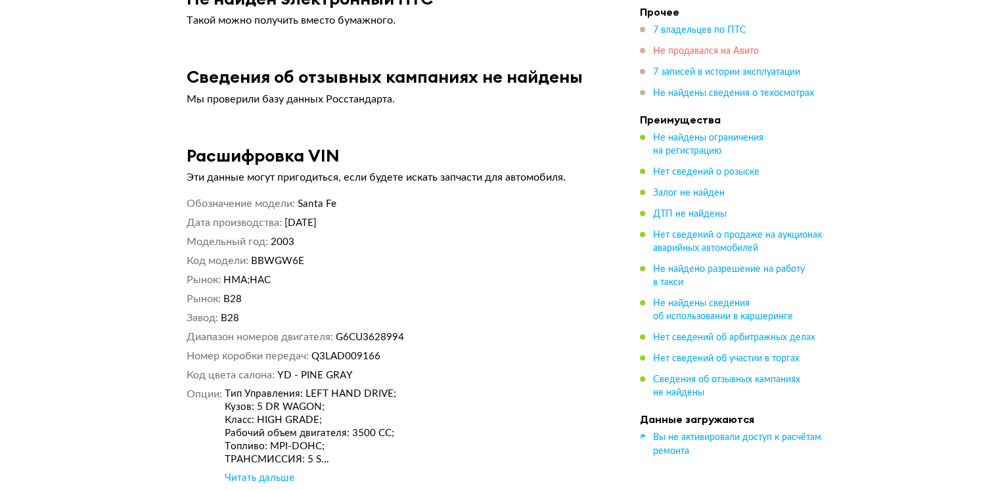
scroll to position [4796, 0]
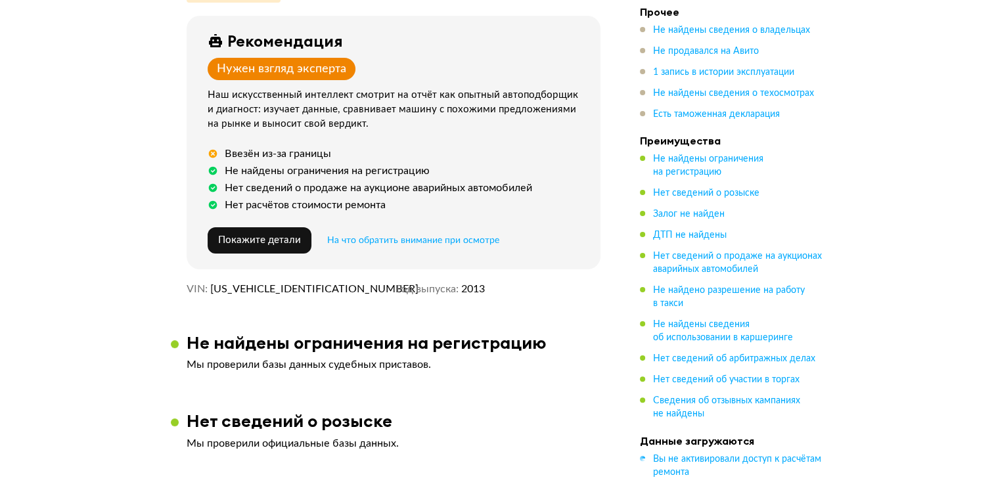
scroll to position [328, 0]
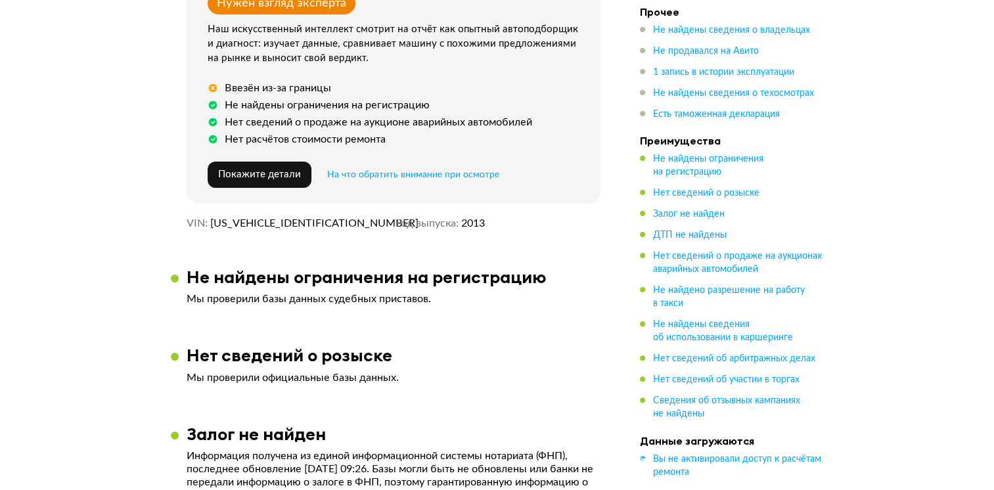
click at [258, 221] on span "KM8JTCAF1EU822916" at bounding box center [285, 223] width 151 height 13
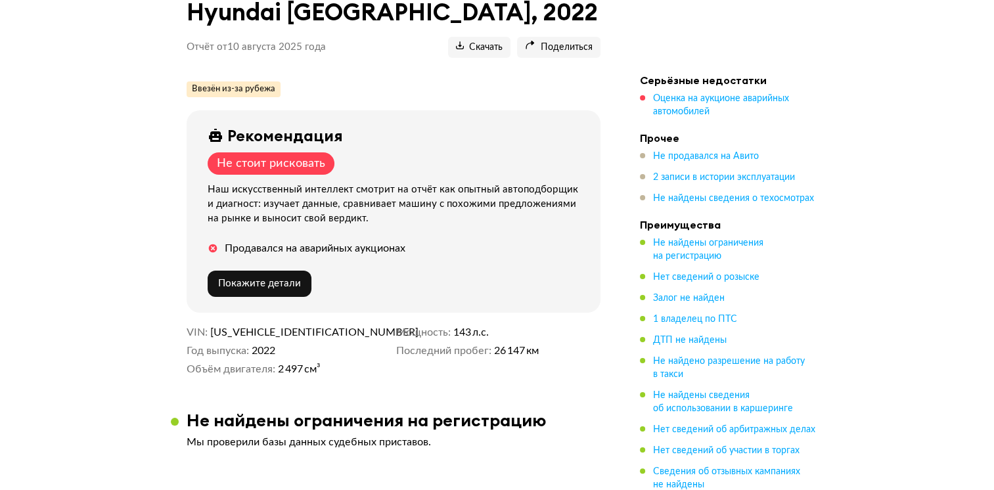
scroll to position [197, 0]
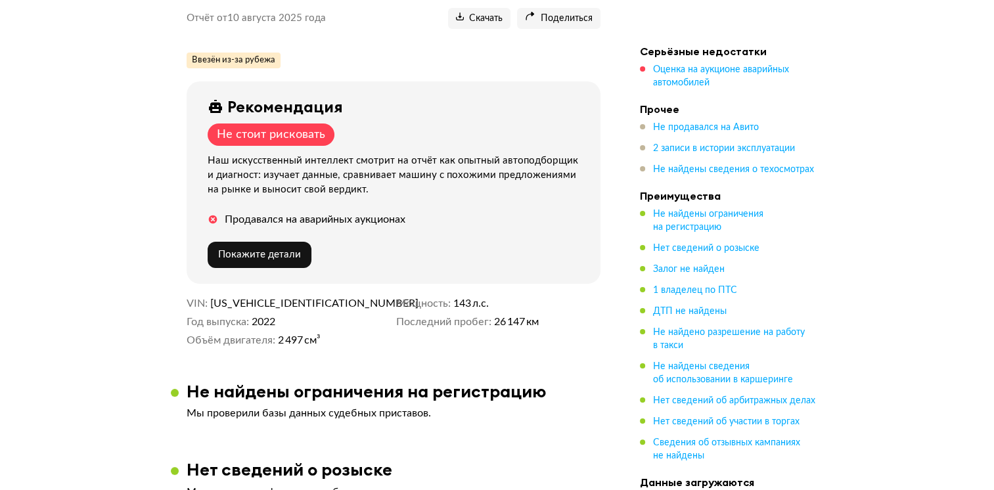
click at [245, 298] on span "5NMS2DAJ5PH505916" at bounding box center [285, 303] width 151 height 13
copy span "5NMS2DAJ5PH505916"
